Goal: Connect with others: Participate in discussion

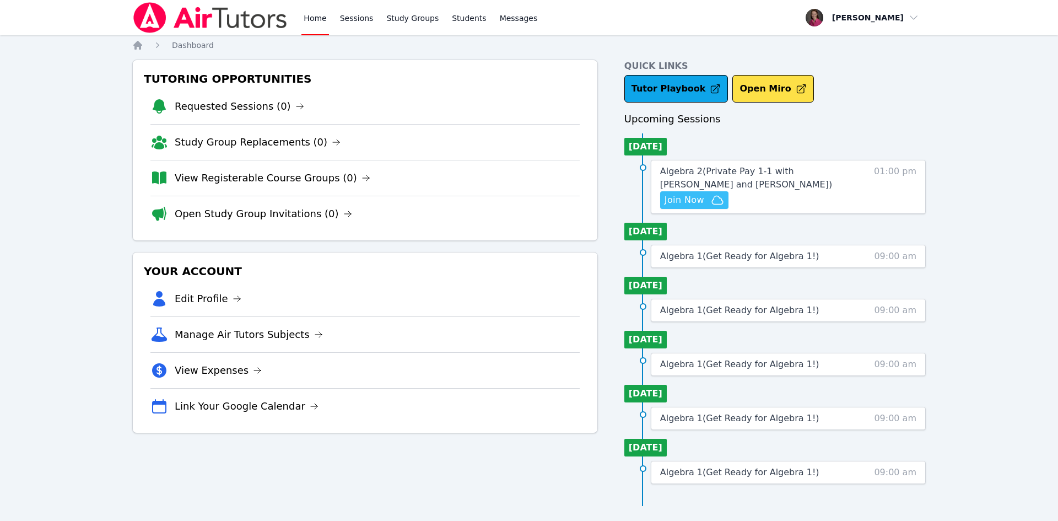
click at [700, 199] on span "Join Now" at bounding box center [685, 199] width 40 height 13
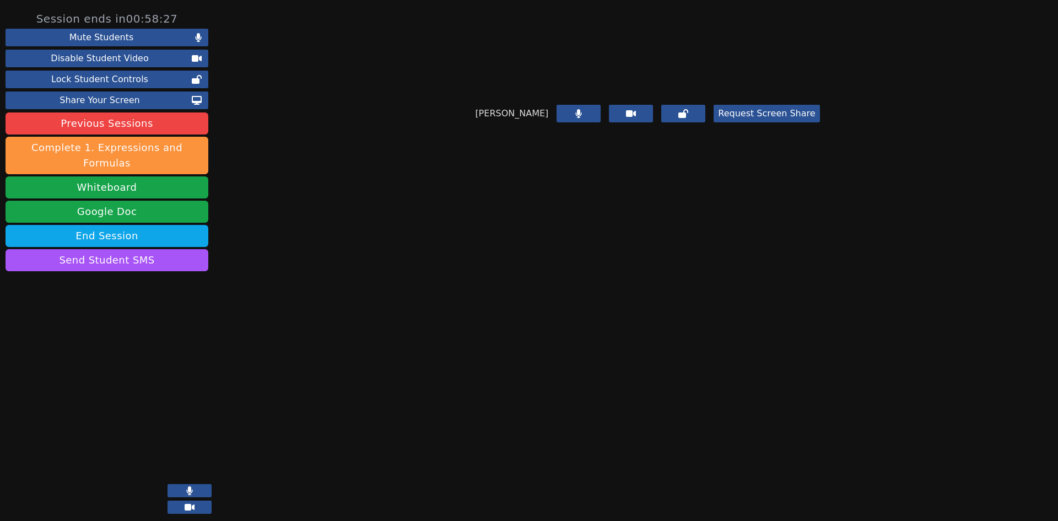
click at [138, 428] on div at bounding box center [110, 457] width 209 height 127
click at [197, 512] on button at bounding box center [190, 506] width 44 height 13
